Goal: Task Accomplishment & Management: Use online tool/utility

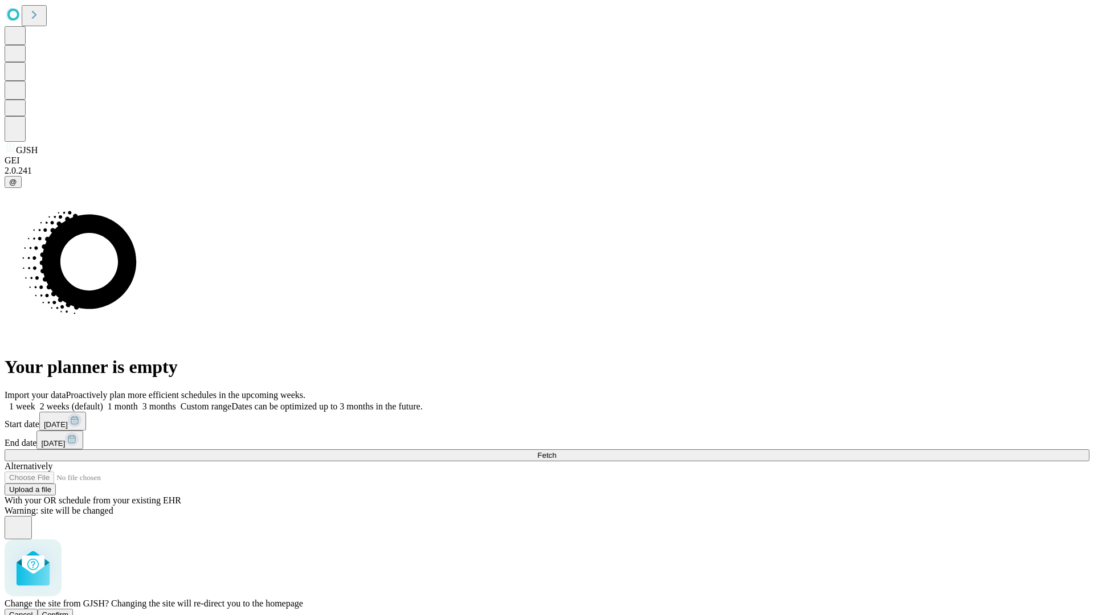
click at [69, 611] on span "Confirm" at bounding box center [55, 615] width 27 height 9
click at [138, 402] on label "1 month" at bounding box center [120, 407] width 35 height 10
click at [556, 451] on span "Fetch" at bounding box center [546, 455] width 19 height 9
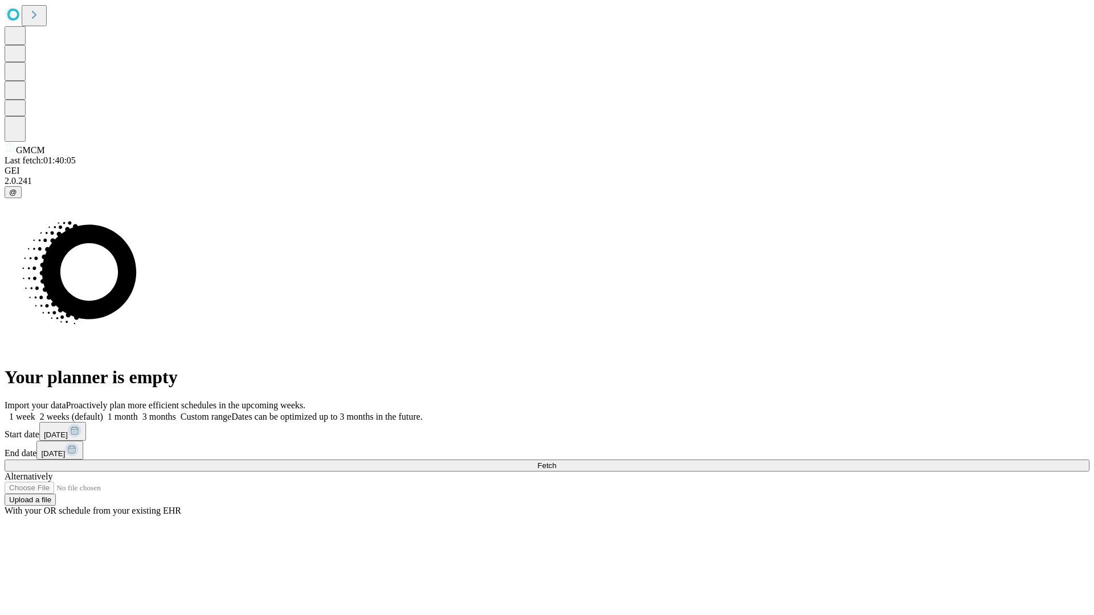
click at [138, 412] on label "1 month" at bounding box center [120, 417] width 35 height 10
click at [556, 461] on span "Fetch" at bounding box center [546, 465] width 19 height 9
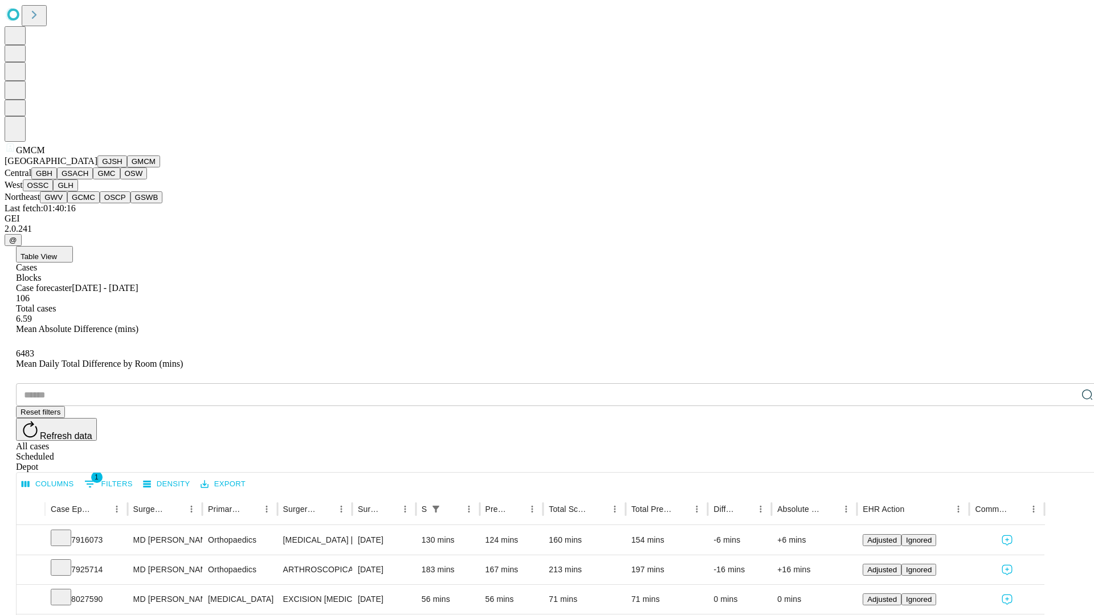
click at [57, 179] on button "GBH" at bounding box center [44, 173] width 26 height 12
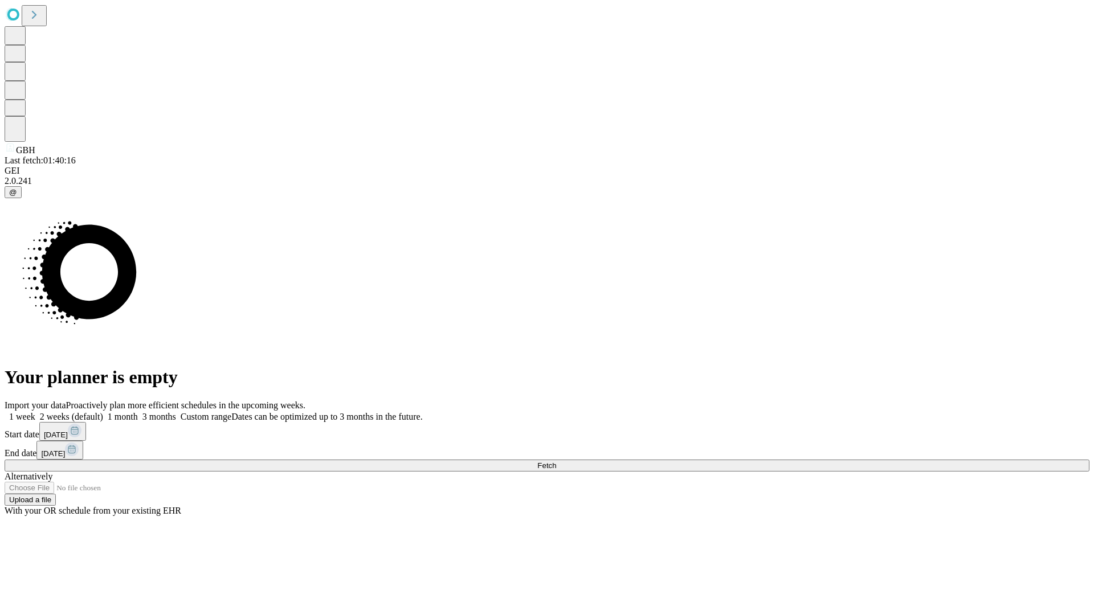
click at [138, 412] on label "1 month" at bounding box center [120, 417] width 35 height 10
click at [556, 461] on span "Fetch" at bounding box center [546, 465] width 19 height 9
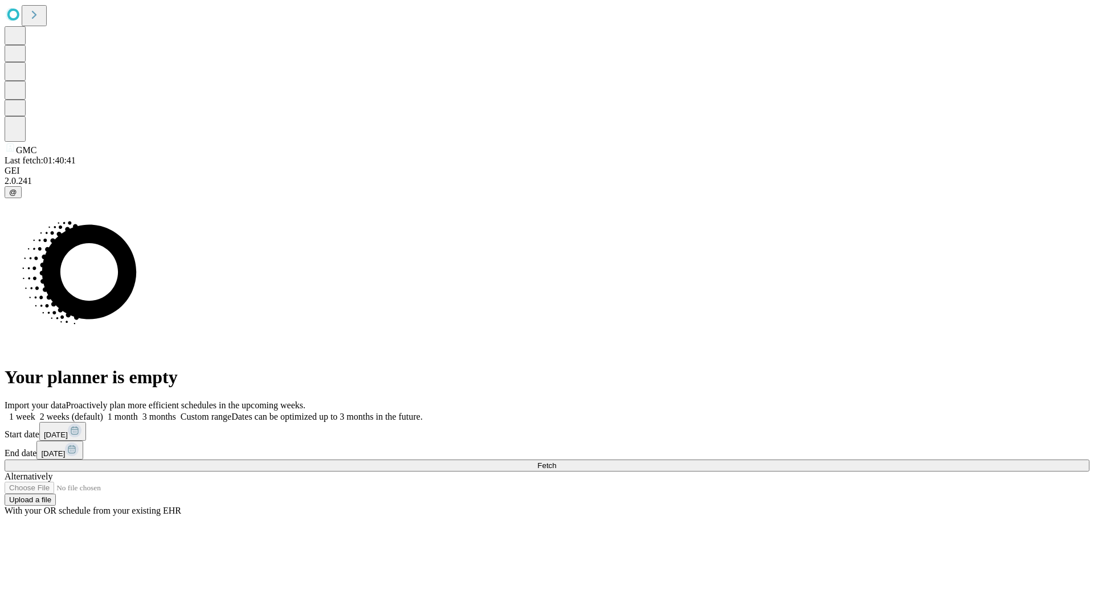
click at [138, 412] on label "1 month" at bounding box center [120, 417] width 35 height 10
click at [556, 461] on span "Fetch" at bounding box center [546, 465] width 19 height 9
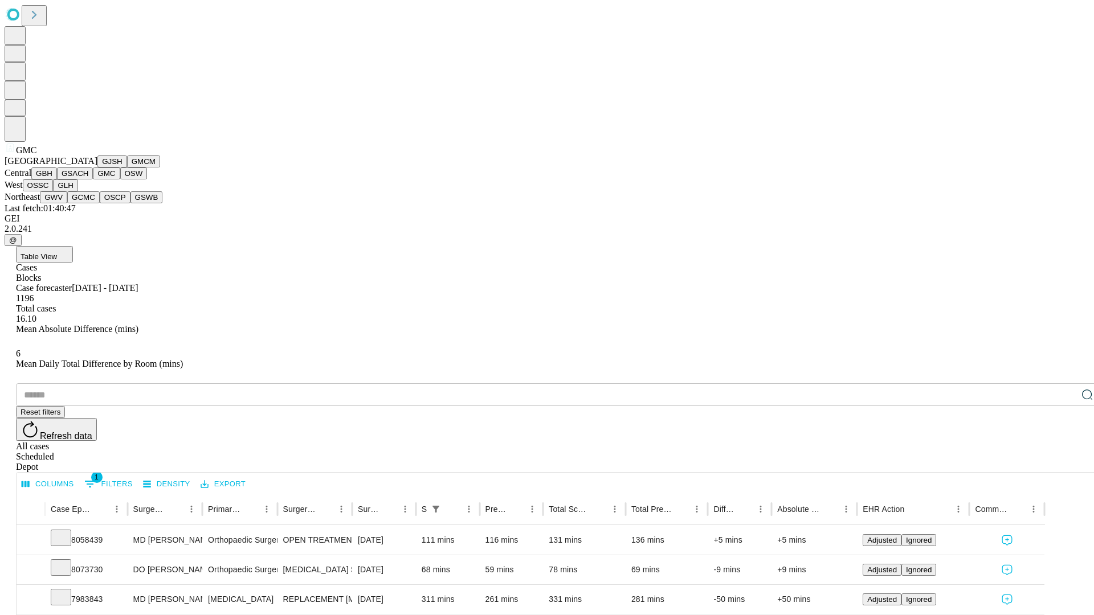
click at [120, 179] on button "OSW" at bounding box center [133, 173] width 27 height 12
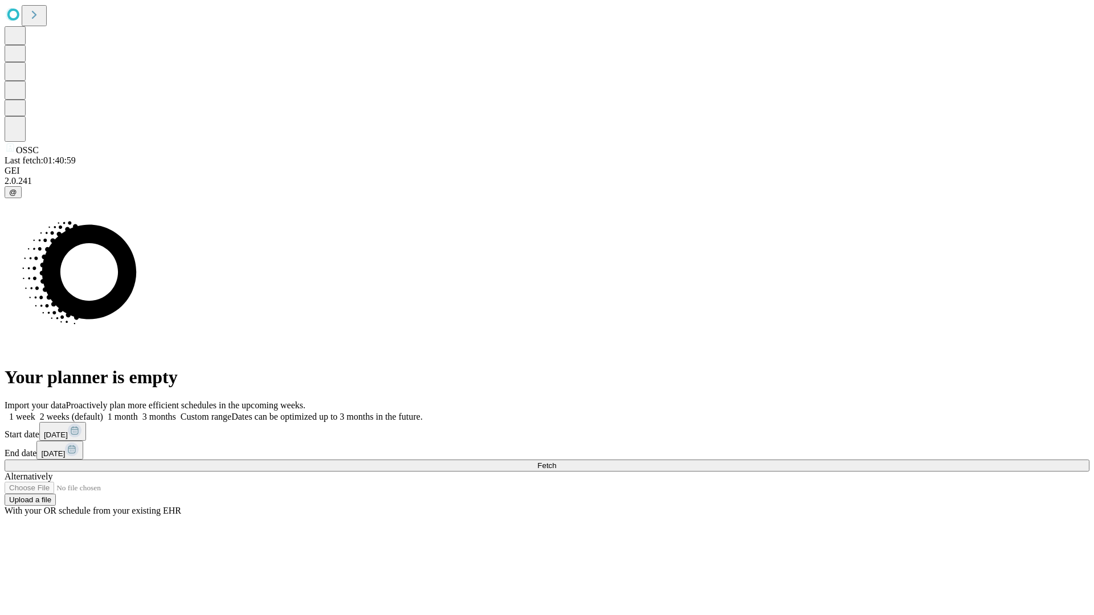
click at [138, 412] on label "1 month" at bounding box center [120, 417] width 35 height 10
click at [556, 461] on span "Fetch" at bounding box center [546, 465] width 19 height 9
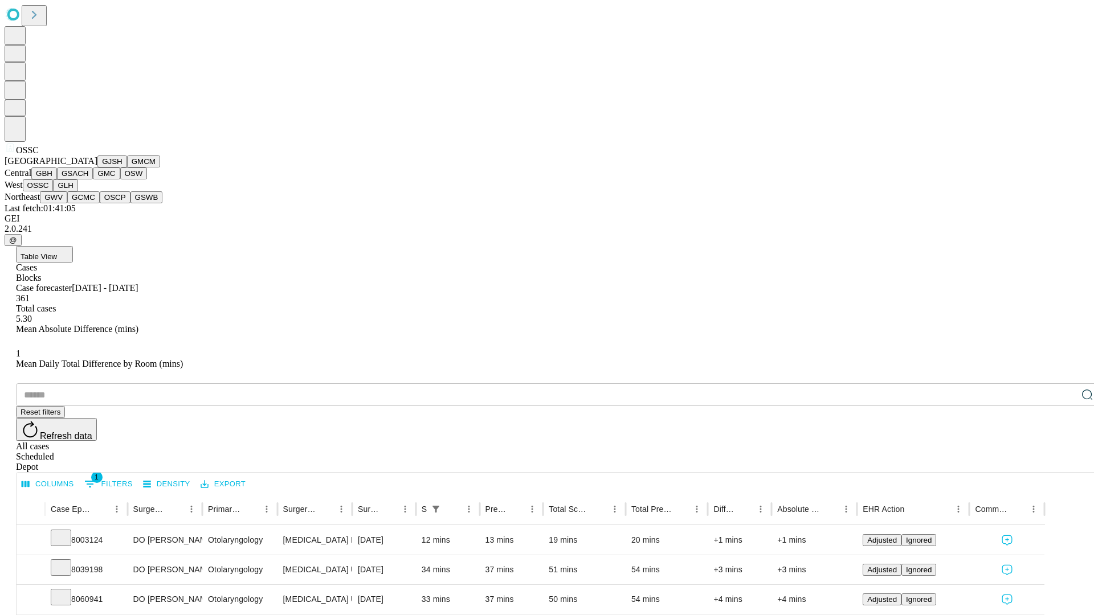
click at [77, 191] on button "GLH" at bounding box center [65, 185] width 24 height 12
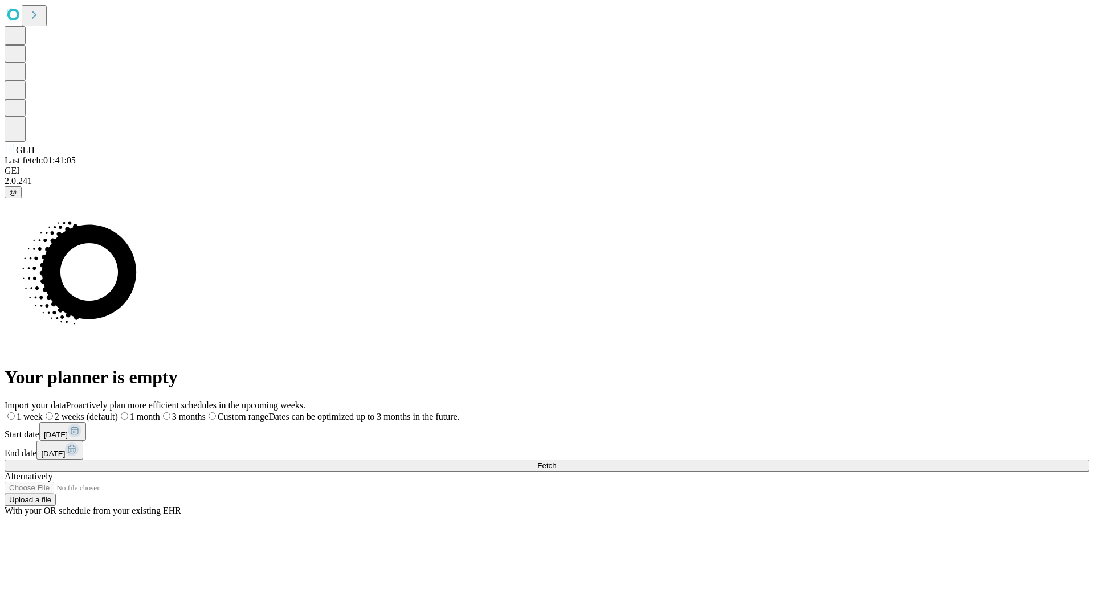
click at [160, 412] on label "1 month" at bounding box center [139, 417] width 42 height 10
click at [556, 461] on span "Fetch" at bounding box center [546, 465] width 19 height 9
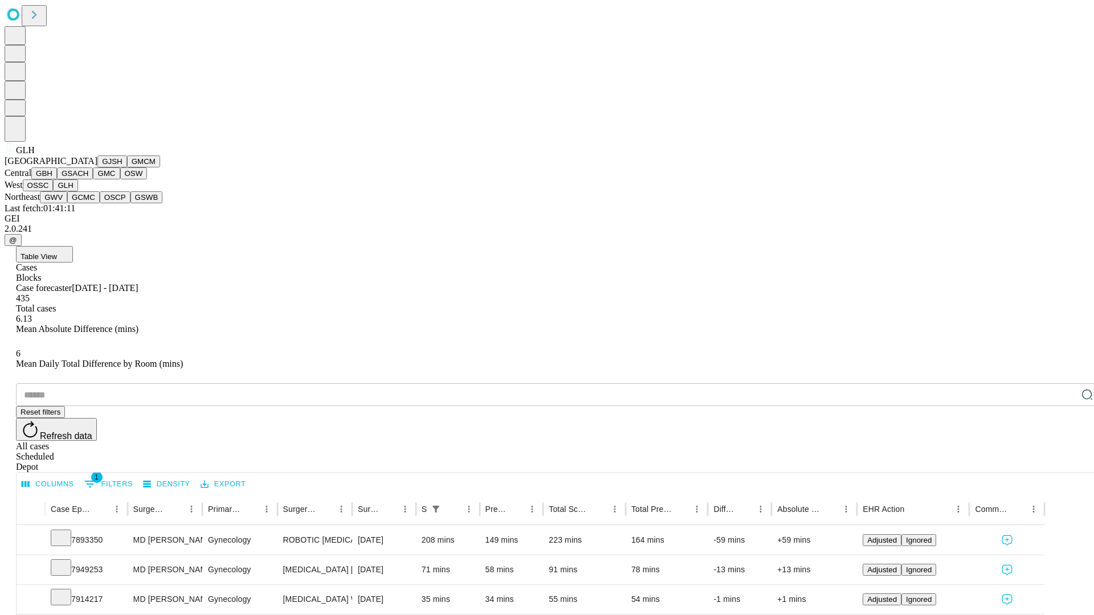
click at [67, 203] on button "GWV" at bounding box center [53, 197] width 27 height 12
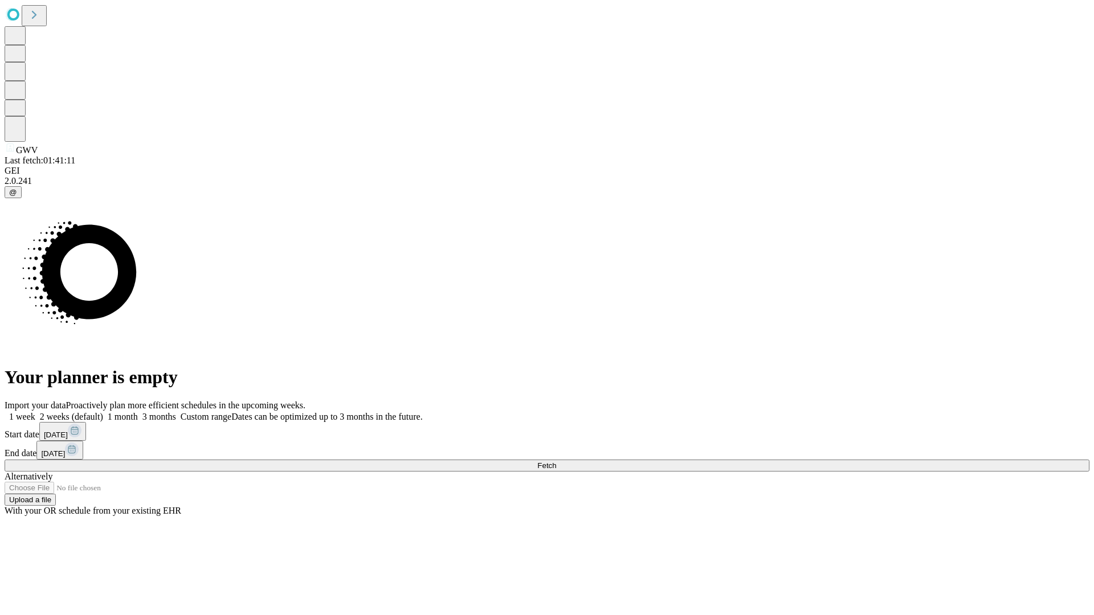
click at [138, 412] on label "1 month" at bounding box center [120, 417] width 35 height 10
click at [556, 461] on span "Fetch" at bounding box center [546, 465] width 19 height 9
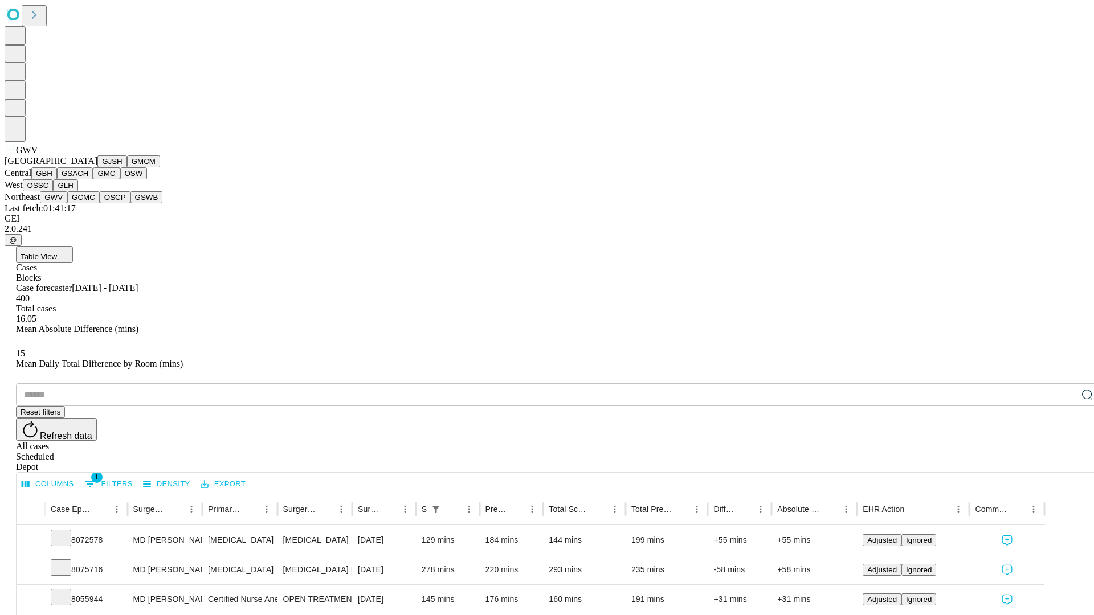
click at [88, 203] on button "GCMC" at bounding box center [83, 197] width 32 height 12
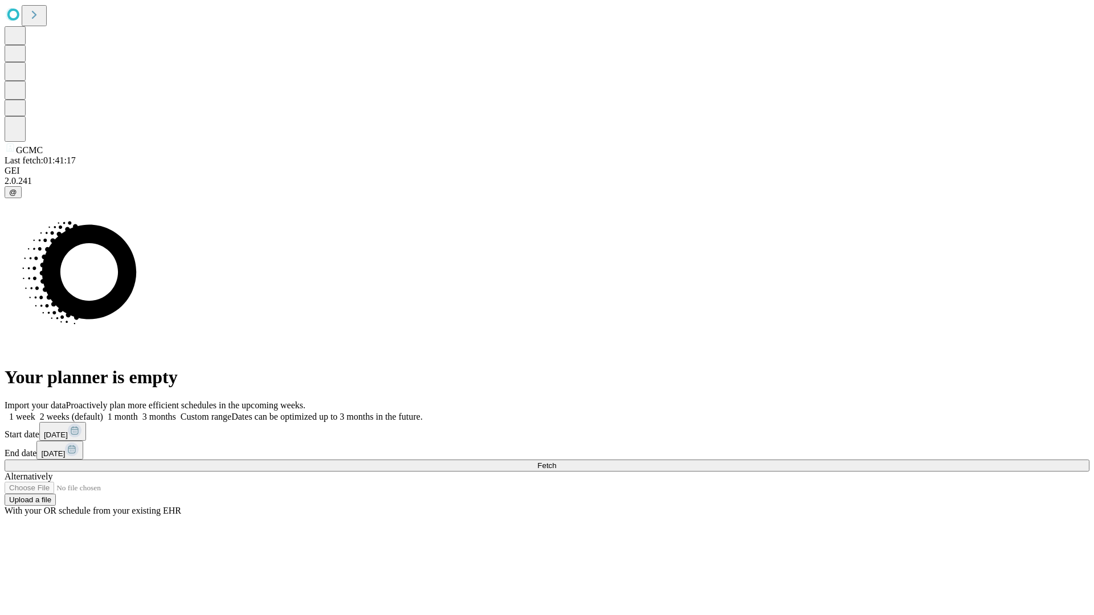
click at [138, 412] on label "1 month" at bounding box center [120, 417] width 35 height 10
click at [556, 461] on span "Fetch" at bounding box center [546, 465] width 19 height 9
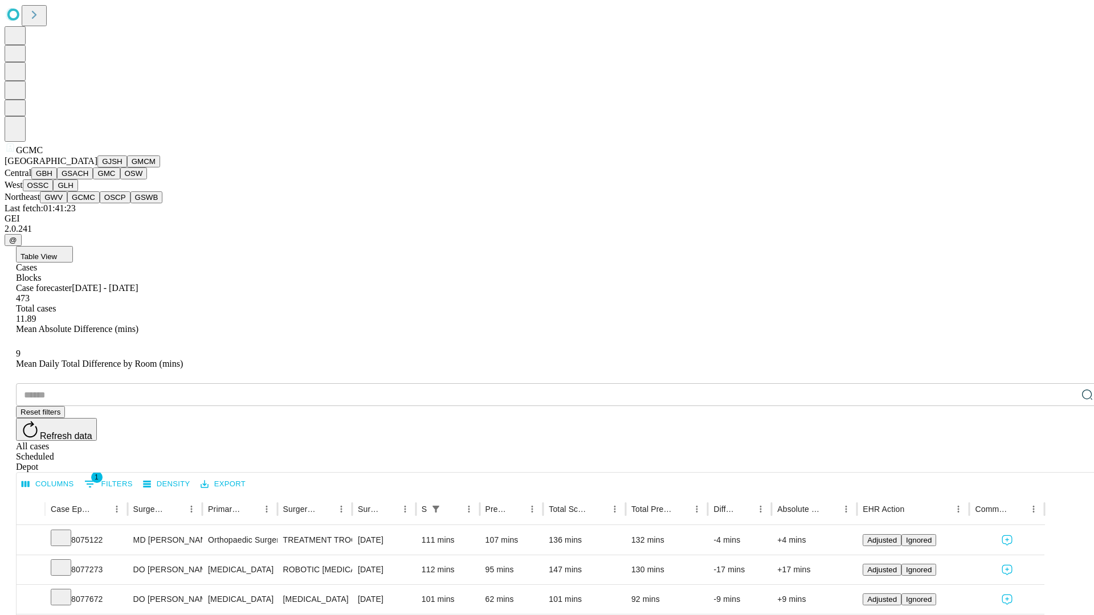
click at [100, 203] on button "OSCP" at bounding box center [115, 197] width 31 height 12
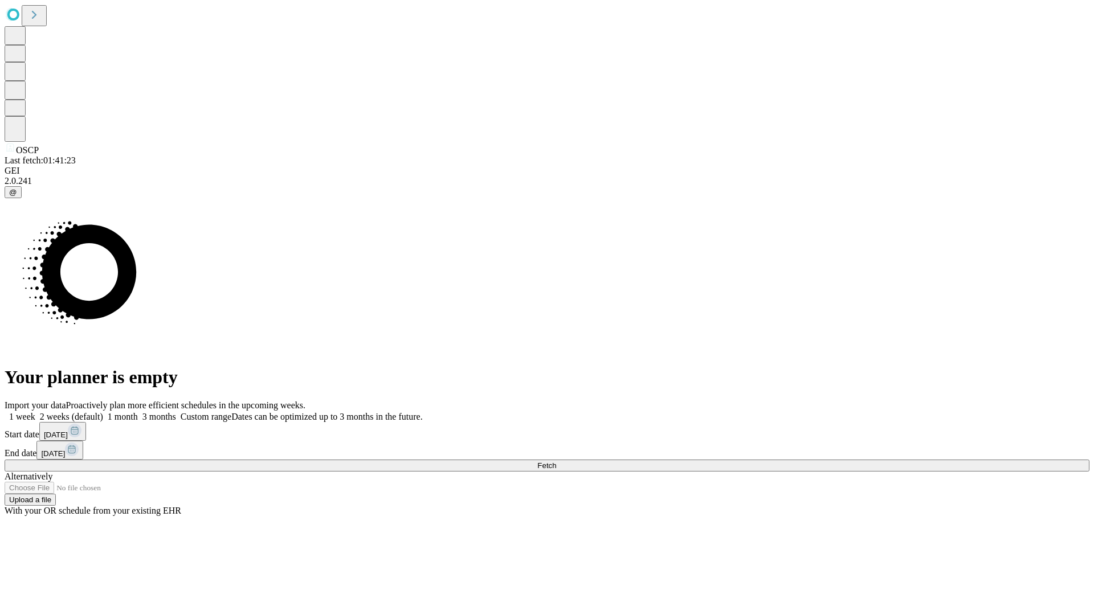
click at [138, 412] on label "1 month" at bounding box center [120, 417] width 35 height 10
click at [556, 461] on span "Fetch" at bounding box center [546, 465] width 19 height 9
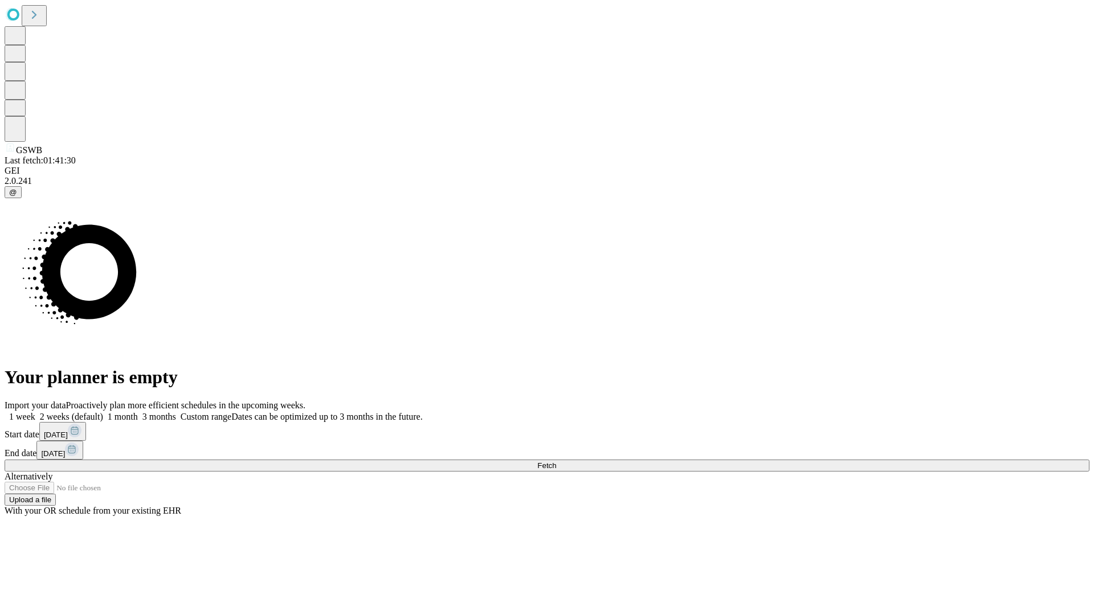
click at [138, 412] on label "1 month" at bounding box center [120, 417] width 35 height 10
click at [556, 461] on span "Fetch" at bounding box center [546, 465] width 19 height 9
